Goal: Task Accomplishment & Management: Manage account settings

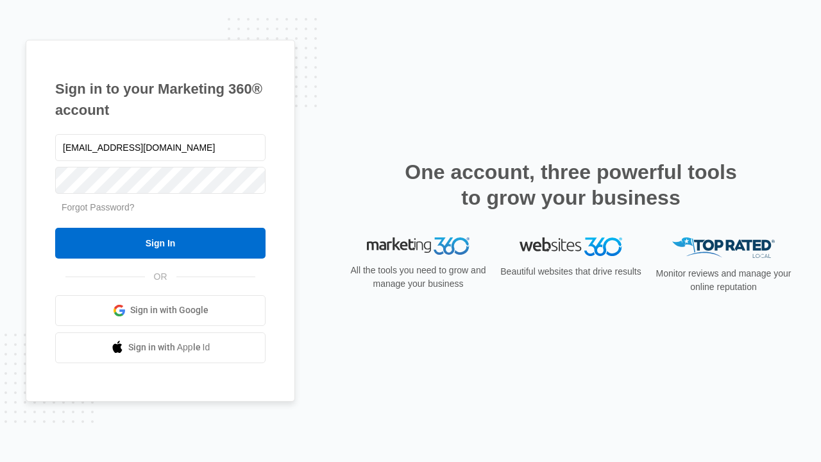
type input "[EMAIL_ADDRESS][DOMAIN_NAME]"
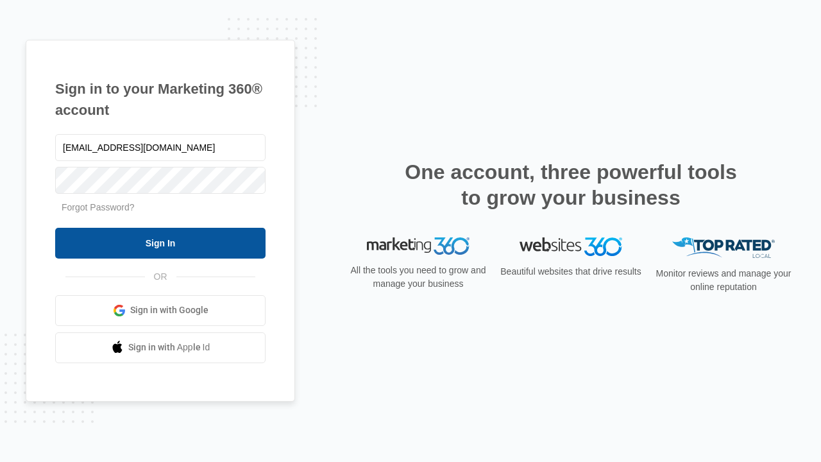
click at [160, 242] on input "Sign In" at bounding box center [160, 243] width 210 height 31
